Goal: Task Accomplishment & Management: Use online tool/utility

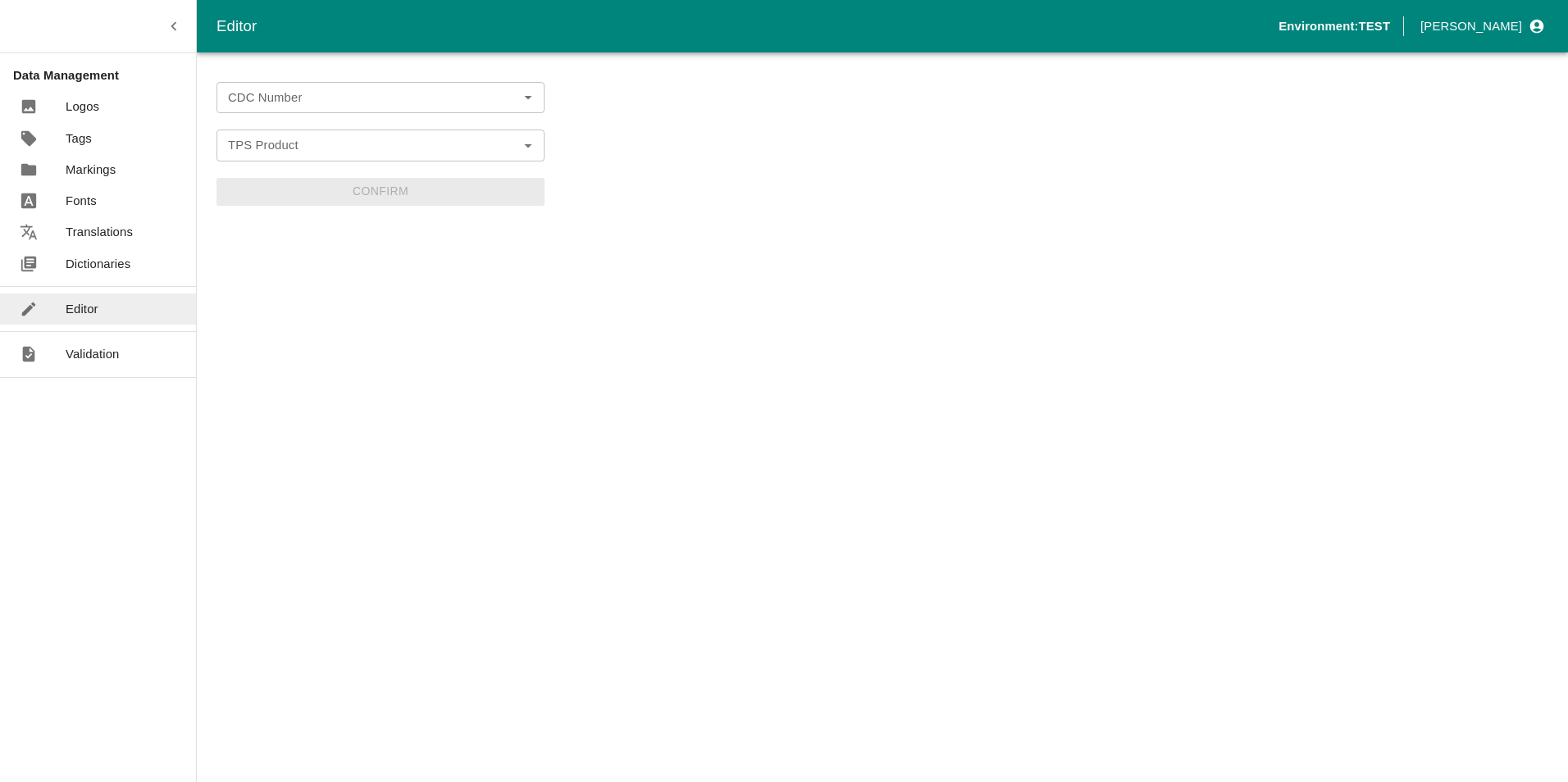
click at [299, 97] on input "CDC Number" at bounding box center [367, 97] width 291 height 21
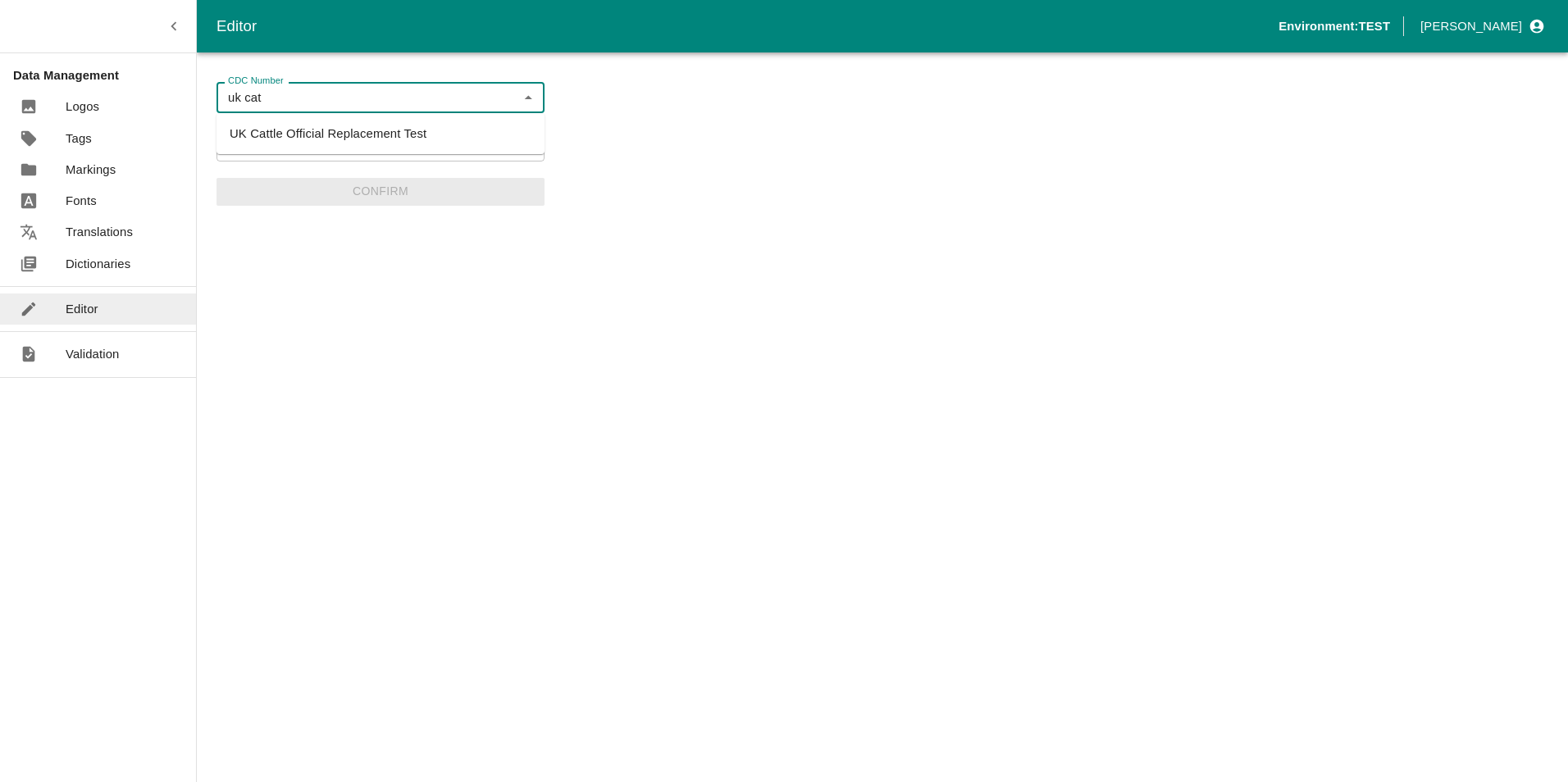
click at [291, 136] on li "UK Cattle Official Replacement Test" at bounding box center [381, 134] width 328 height 28
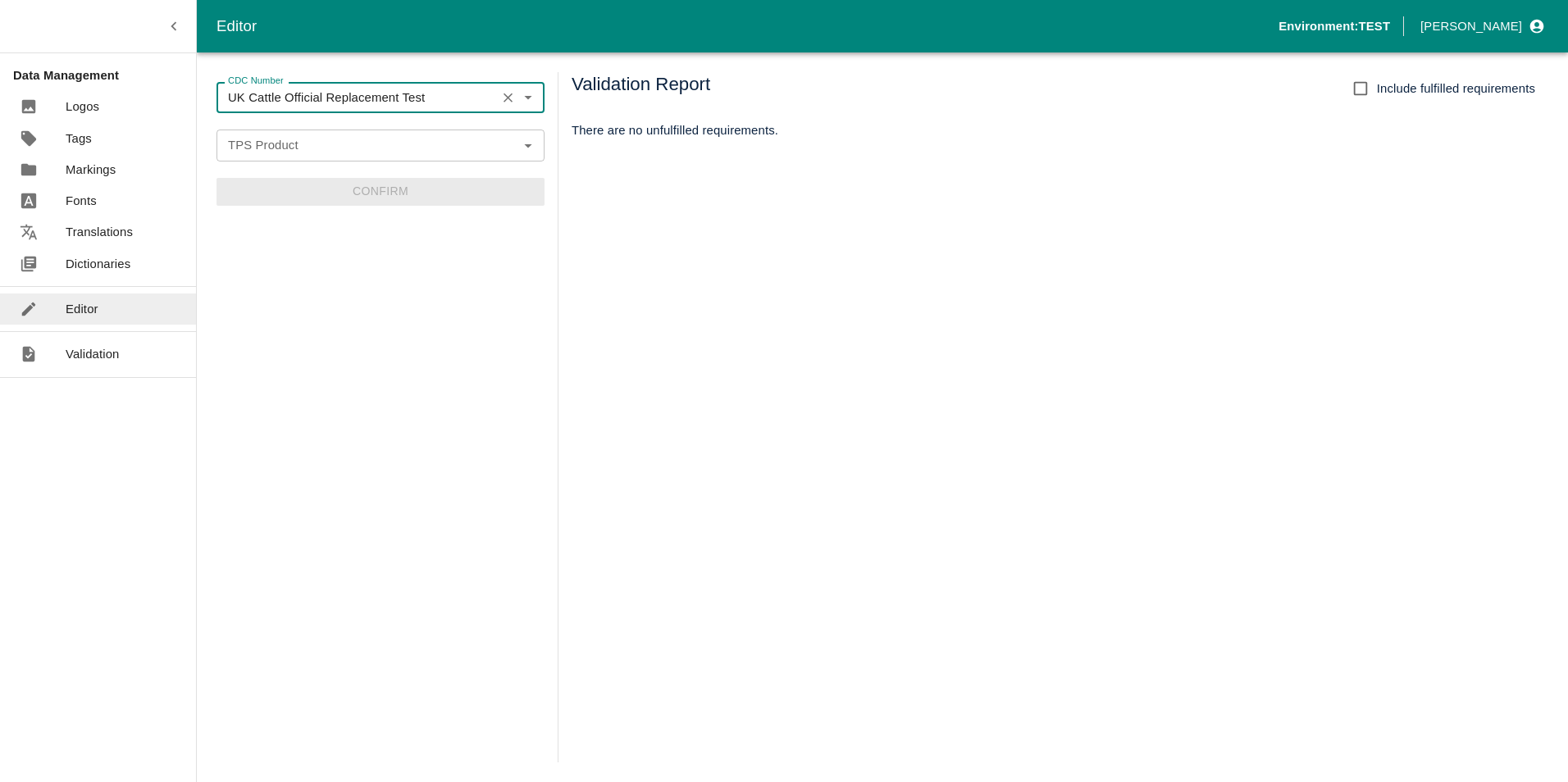
click at [524, 143] on icon "Open" at bounding box center [528, 145] width 18 height 18
type input "UK Cattle Official Replacement Test"
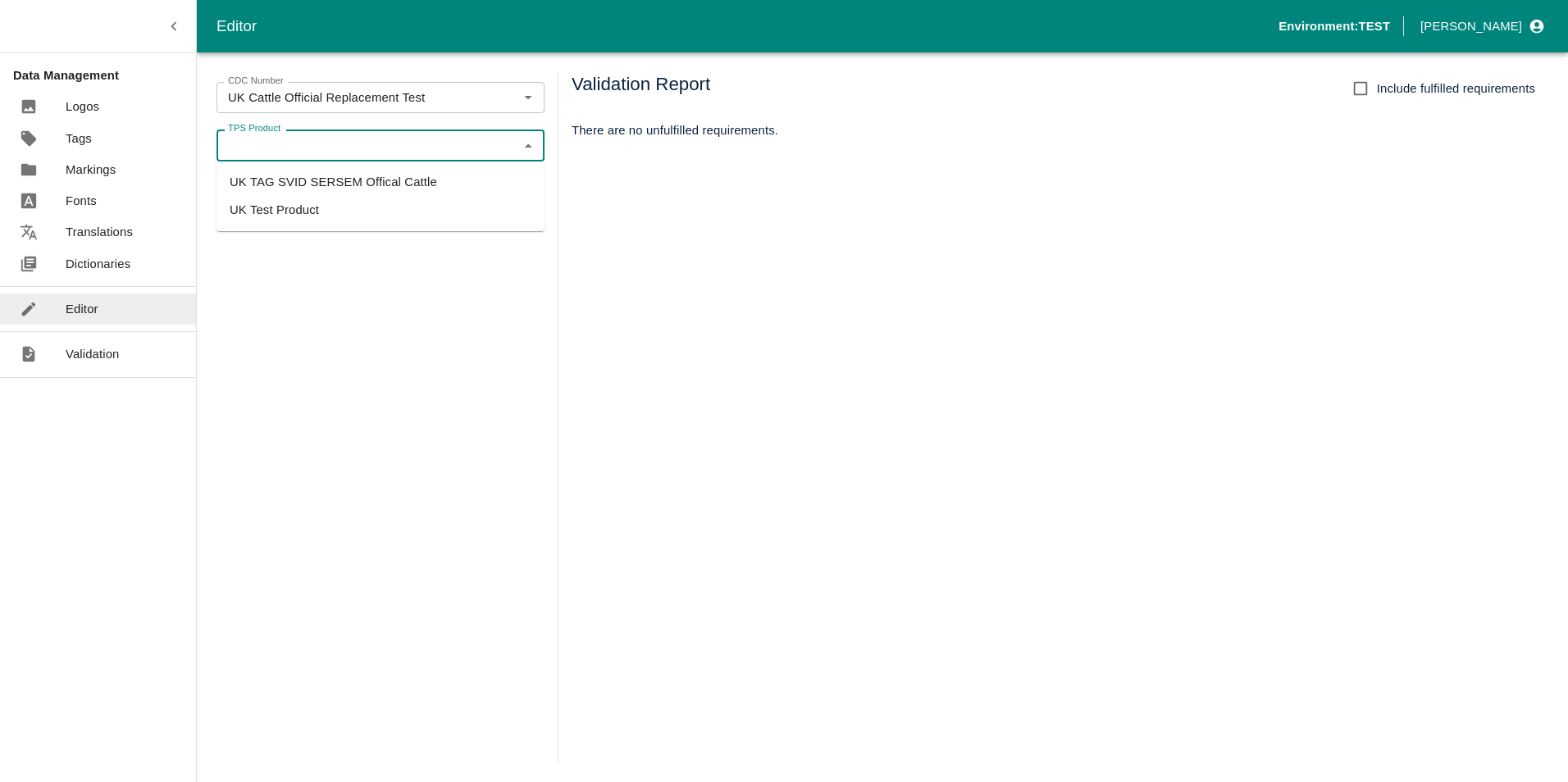
click at [288, 216] on li "UK Test Product" at bounding box center [381, 210] width 328 height 28
type input "UK Test Product"
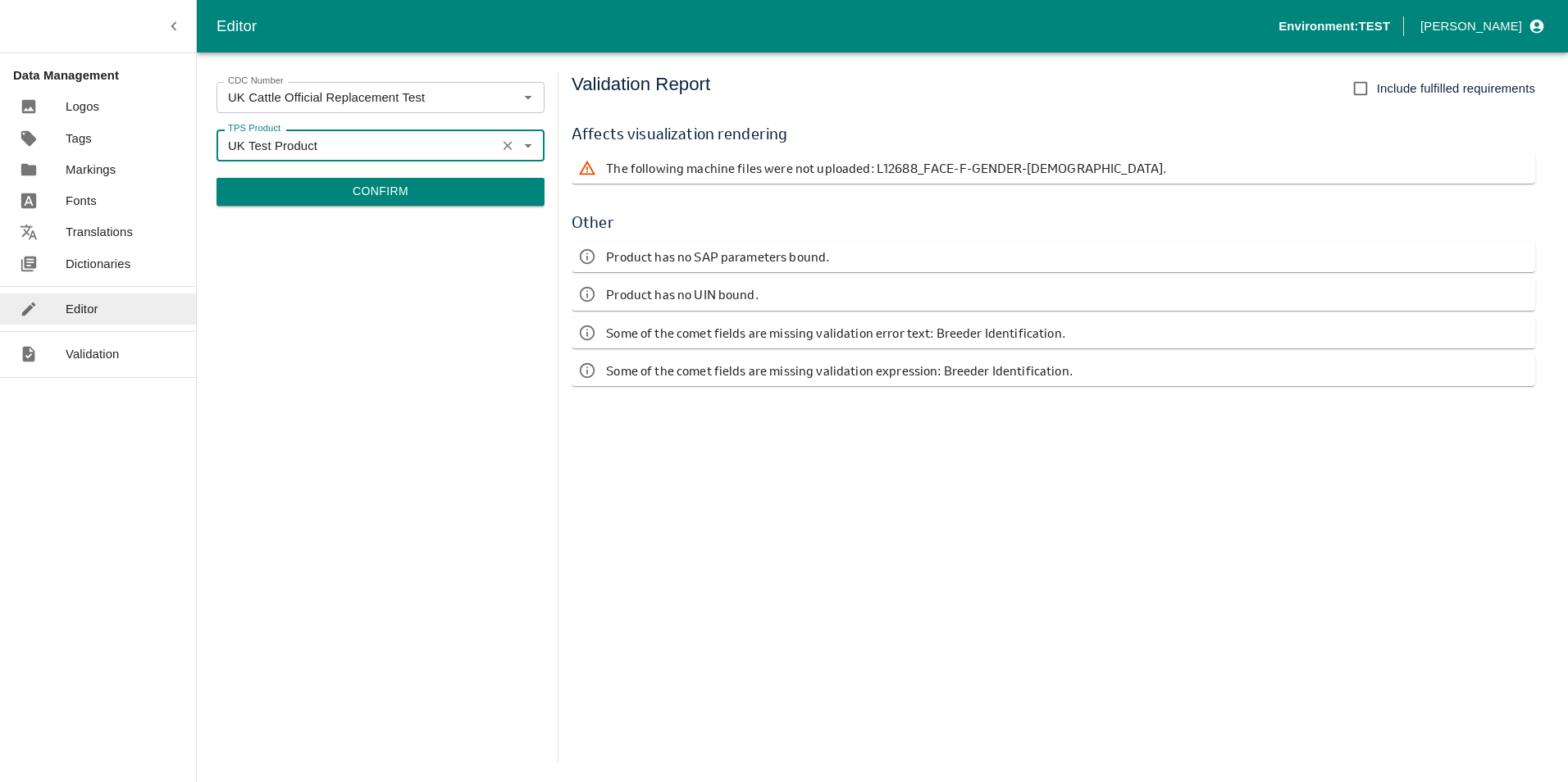
click at [507, 145] on icon "Clear" at bounding box center [508, 146] width 9 height 9
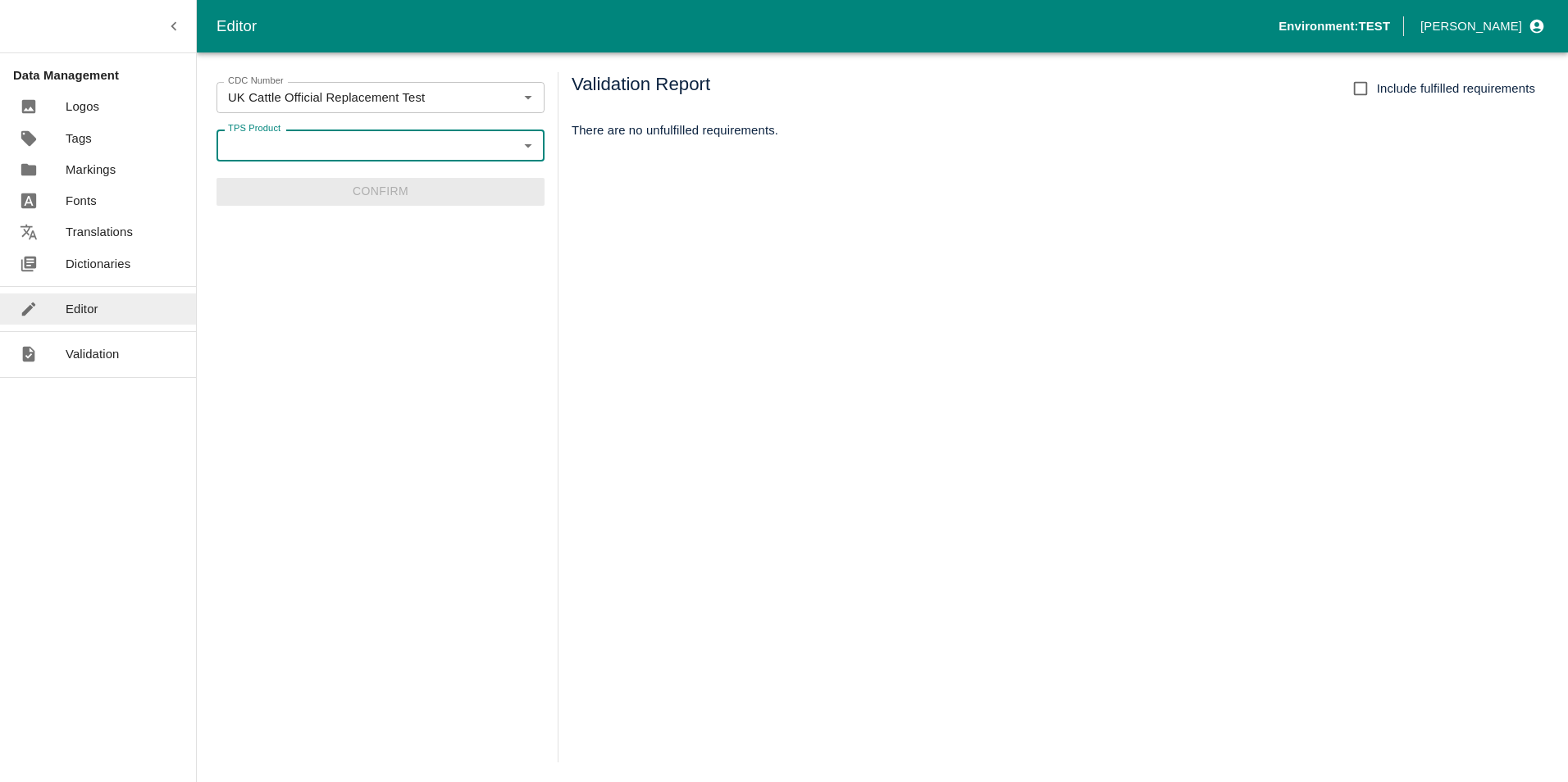
click at [528, 146] on icon "Open" at bounding box center [528, 146] width 7 height 4
click at [336, 181] on li "UK TAG SVID SERSEM Offical Cattle" at bounding box center [381, 182] width 328 height 28
type input "UK TAG SVID SERSEM Offical Cattle"
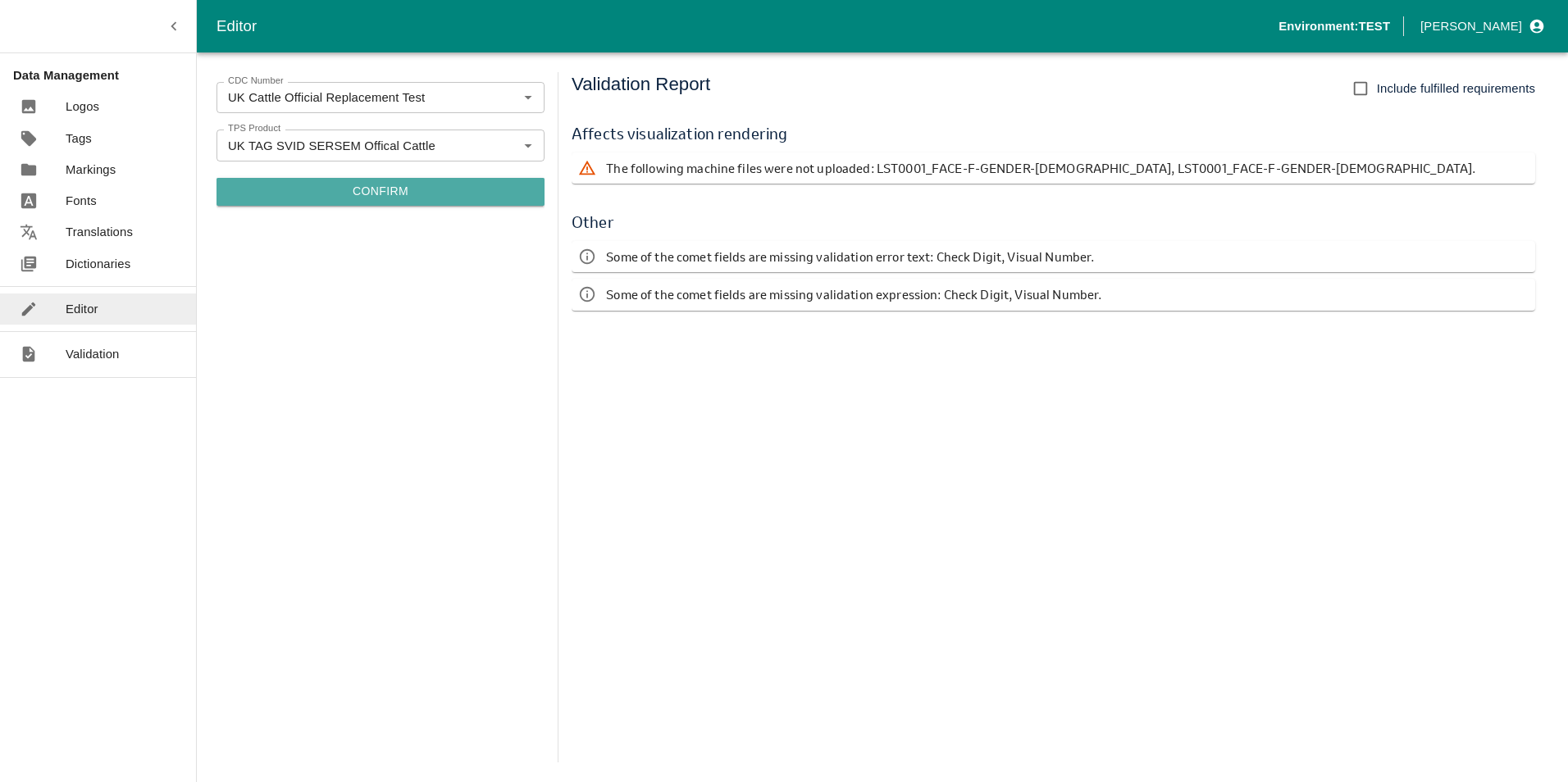
click at [388, 190] on button "Confirm" at bounding box center [381, 192] width 328 height 28
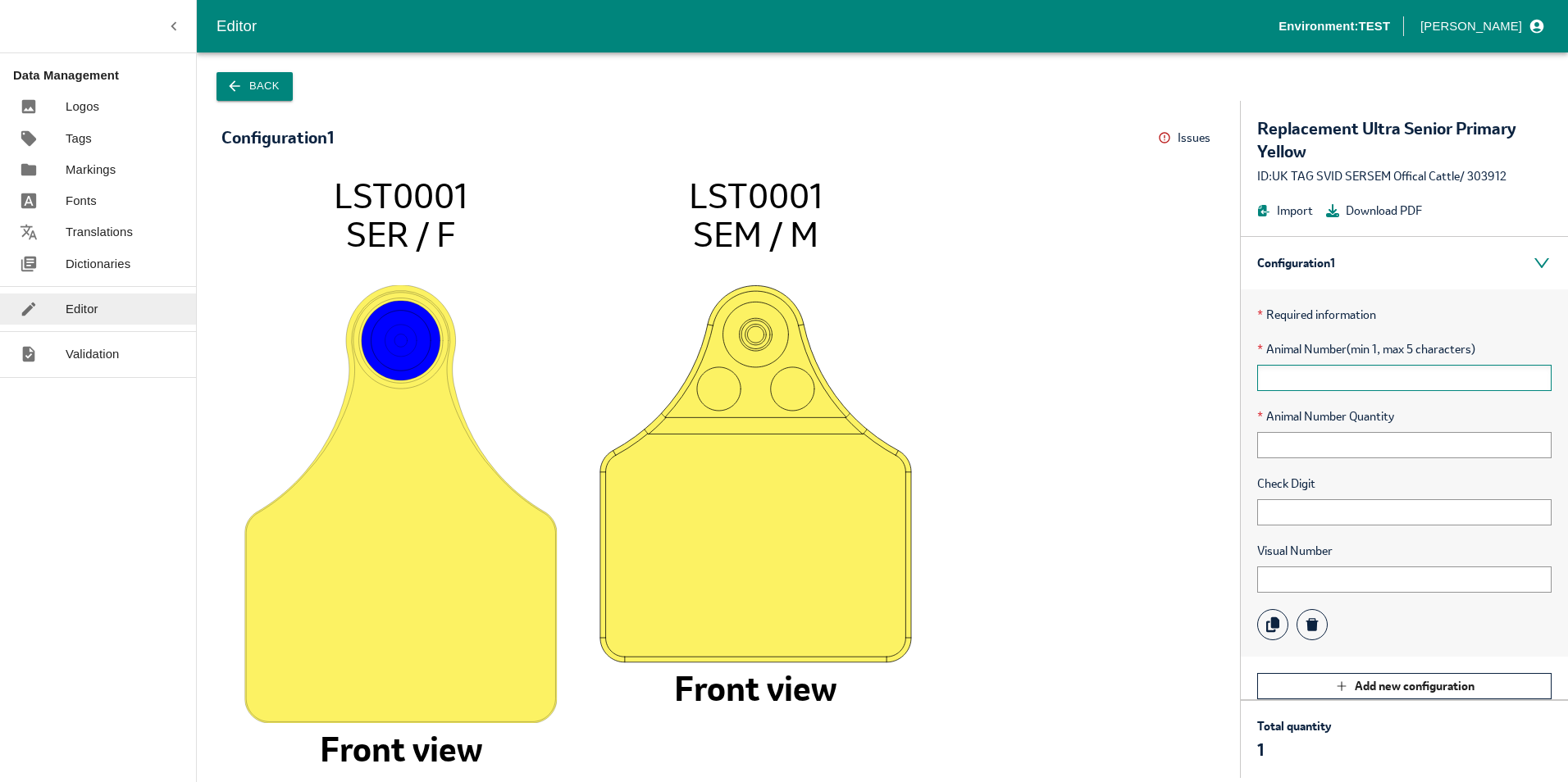
click at [1393, 378] on input "text" at bounding box center [1405, 378] width 295 height 26
type input "12344"
drag, startPoint x: 1296, startPoint y: 374, endPoint x: 1175, endPoint y: 369, distance: 121.1
click at [1175, 369] on div "Configuration 1 Issues Menu LST0001 SER / F Front view LST0001 SEM / M Front vi…" at bounding box center [882, 439] width 1372 height 677
